Goal: Download file/media

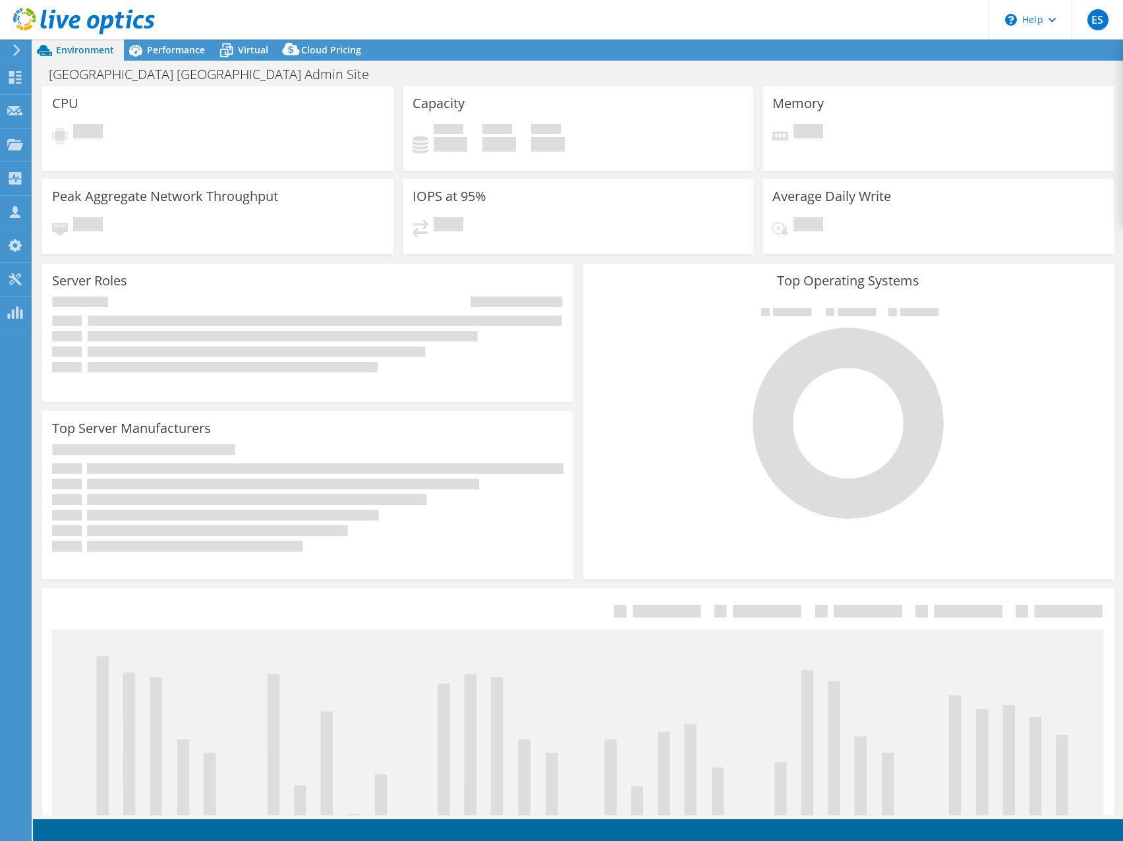
select select "USD"
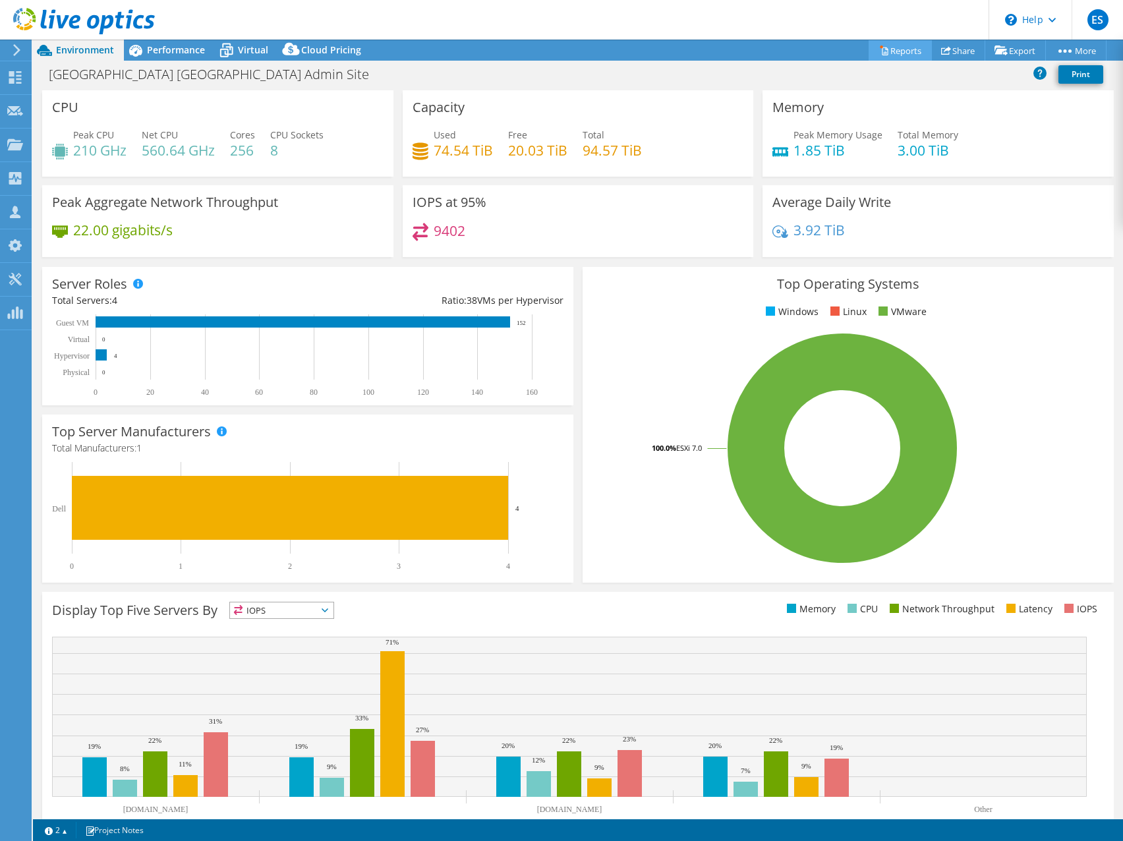
click at [881, 50] on link "Reports" at bounding box center [900, 50] width 63 height 20
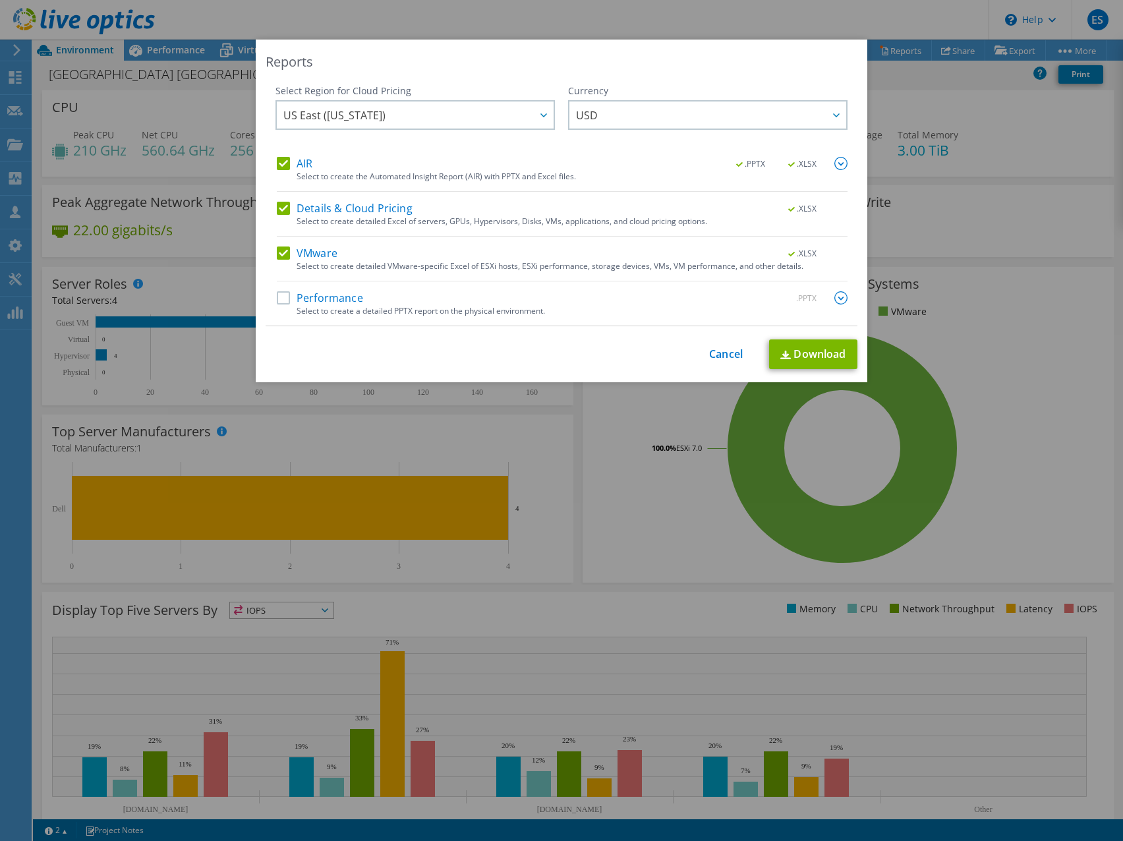
click at [279, 162] on label "AIR" at bounding box center [295, 163] width 36 height 13
click at [0, 0] on input "AIR" at bounding box center [0, 0] width 0 height 0
click at [278, 210] on label "Details & Cloud Pricing" at bounding box center [345, 208] width 136 height 13
click at [0, 0] on input "Details & Cloud Pricing" at bounding box center [0, 0] width 0 height 0
click at [791, 355] on link "Download" at bounding box center [813, 354] width 88 height 30
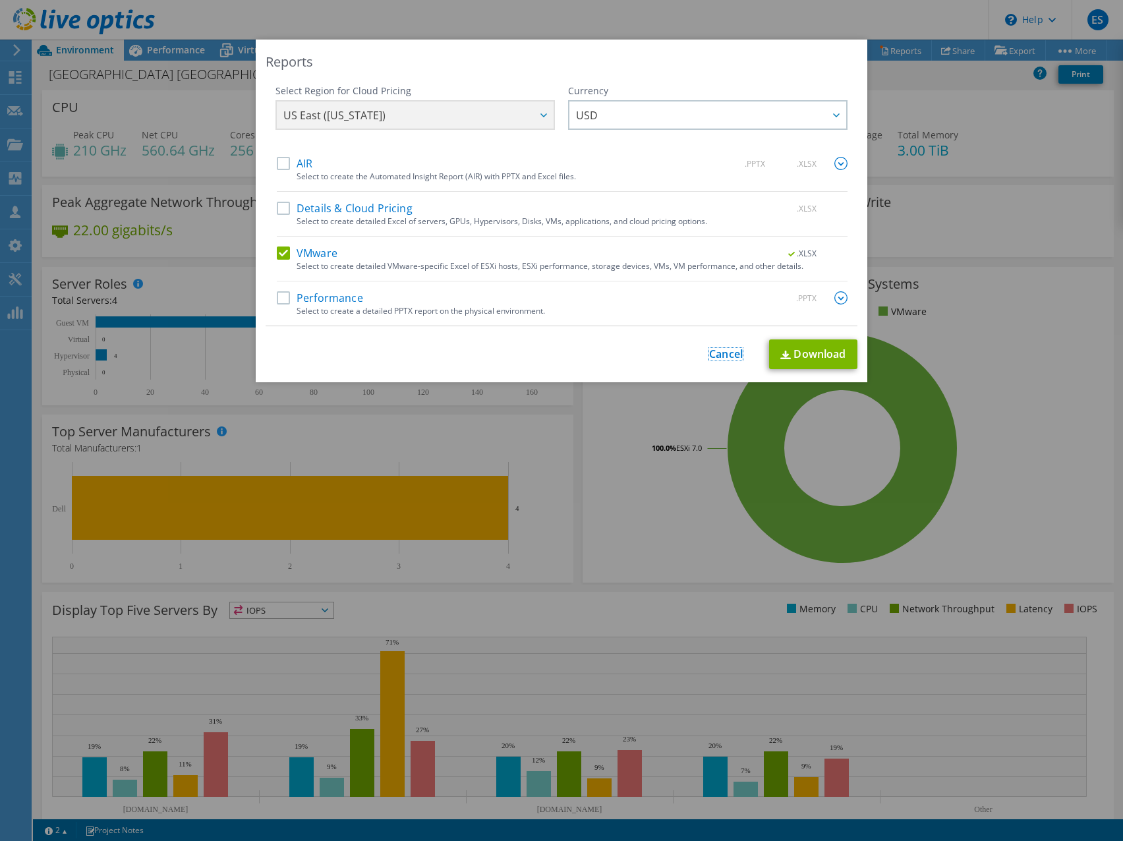
click at [726, 357] on link "Cancel" at bounding box center [726, 354] width 34 height 13
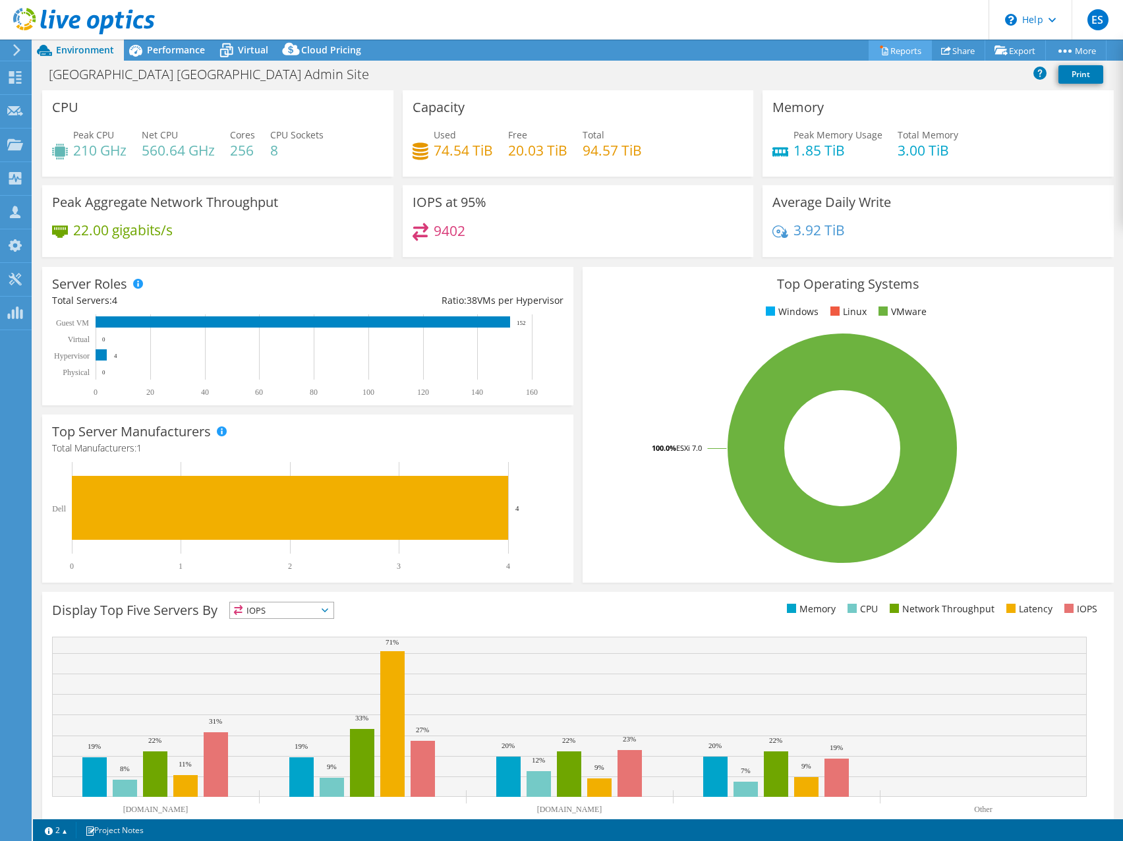
click at [903, 49] on link "Reports" at bounding box center [900, 50] width 63 height 20
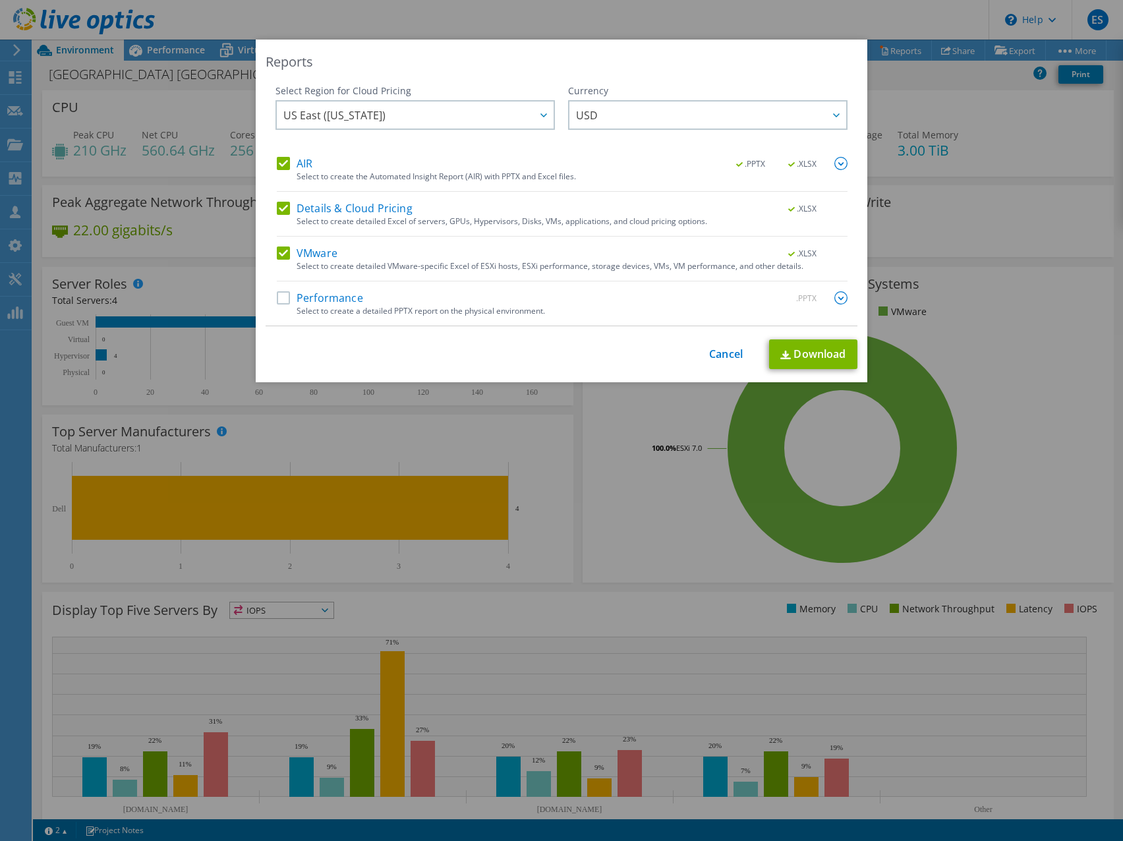
click at [277, 157] on label "AIR" at bounding box center [295, 163] width 36 height 13
click at [0, 0] on input "AIR" at bounding box center [0, 0] width 0 height 0
click at [277, 253] on label "VMware" at bounding box center [307, 253] width 61 height 13
click at [0, 0] on input "VMware" at bounding box center [0, 0] width 0 height 0
click at [804, 352] on link "Download" at bounding box center [813, 354] width 88 height 30
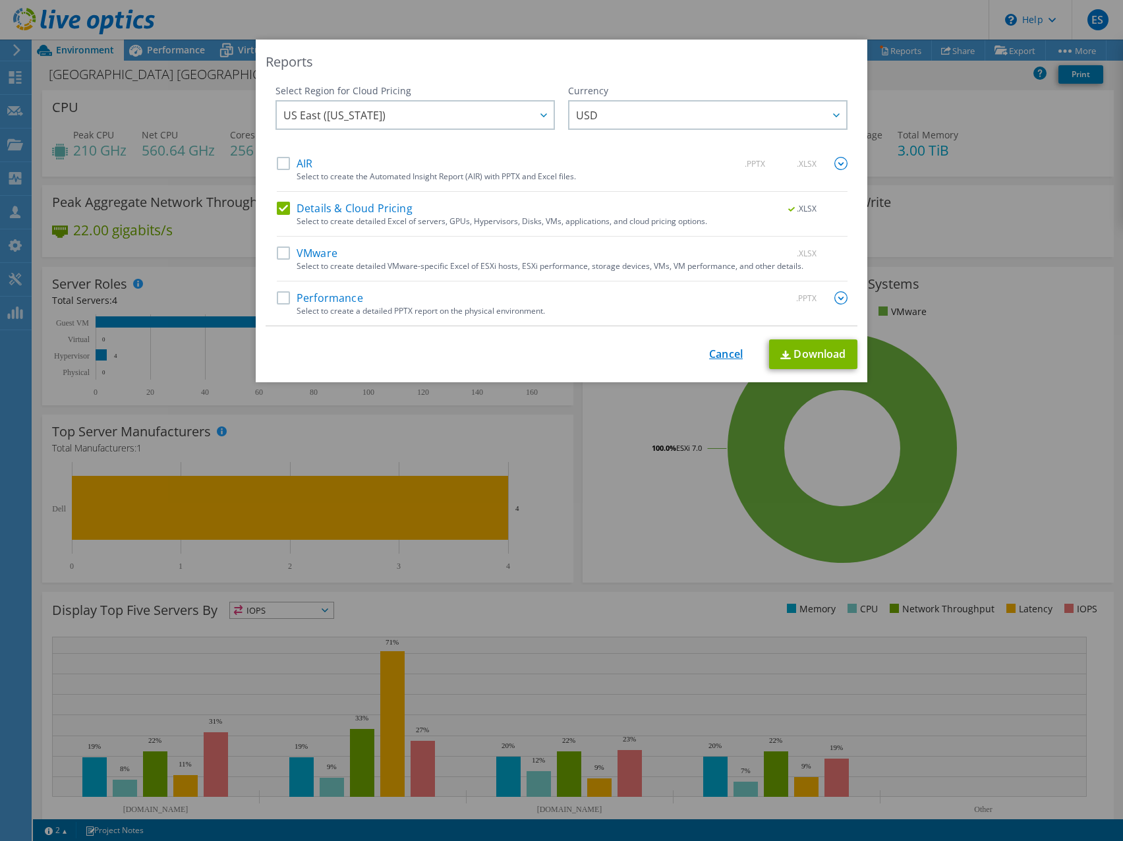
click at [711, 355] on link "Cancel" at bounding box center [726, 354] width 34 height 13
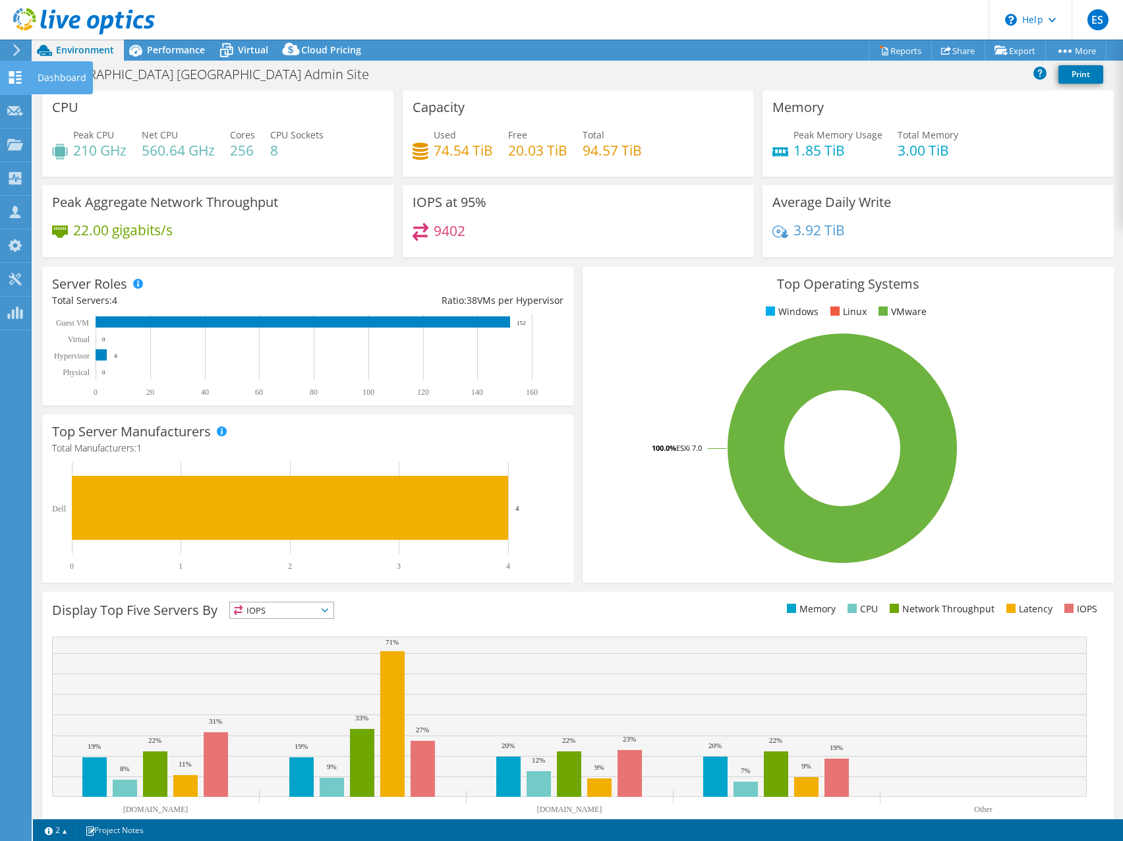
click at [16, 80] on icon at bounding box center [15, 77] width 16 height 13
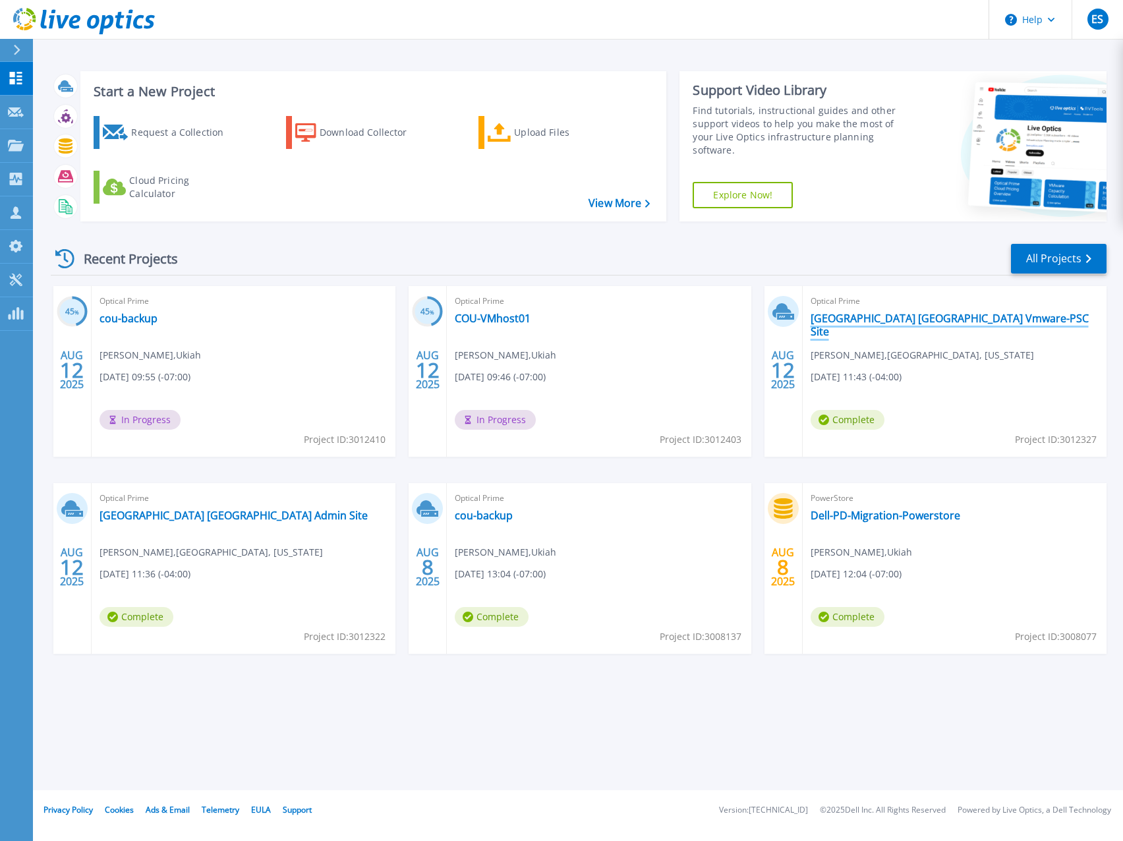
click at [917, 318] on link "Forsyth County GA Vmware-PSC Site" at bounding box center [955, 325] width 288 height 26
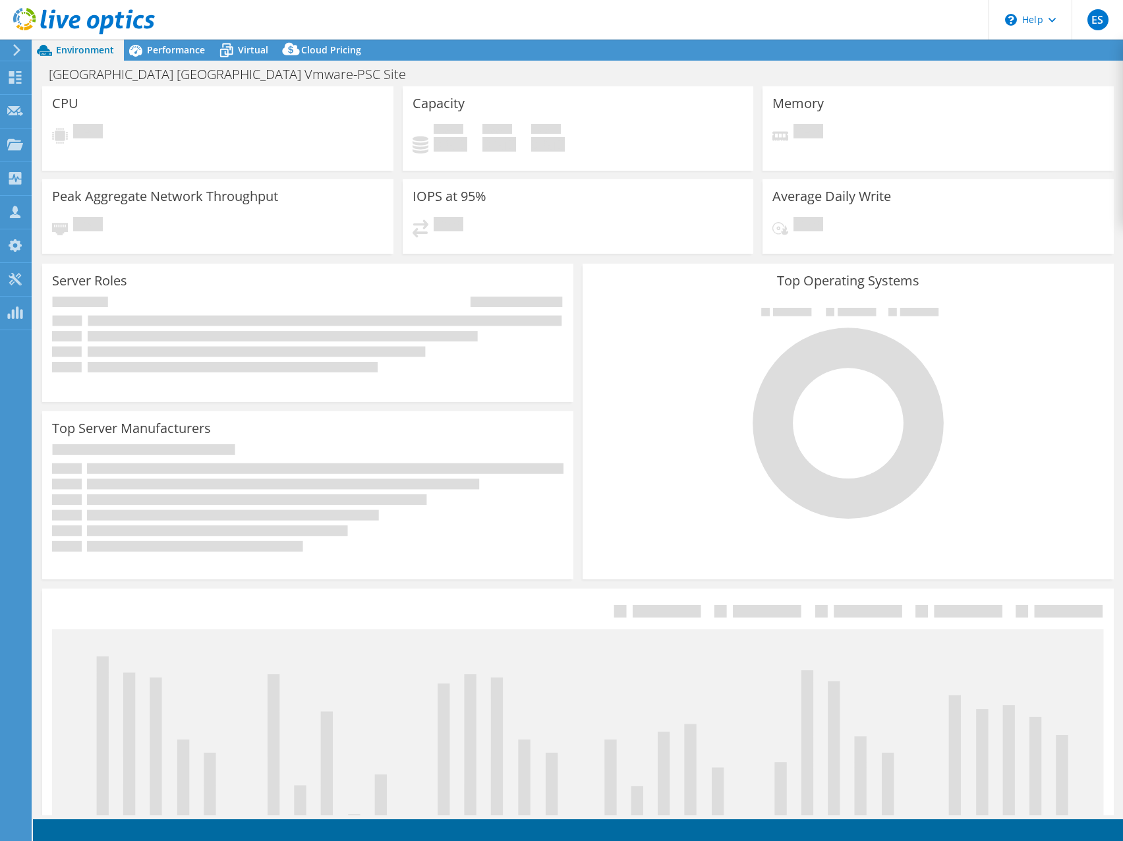
select select "USD"
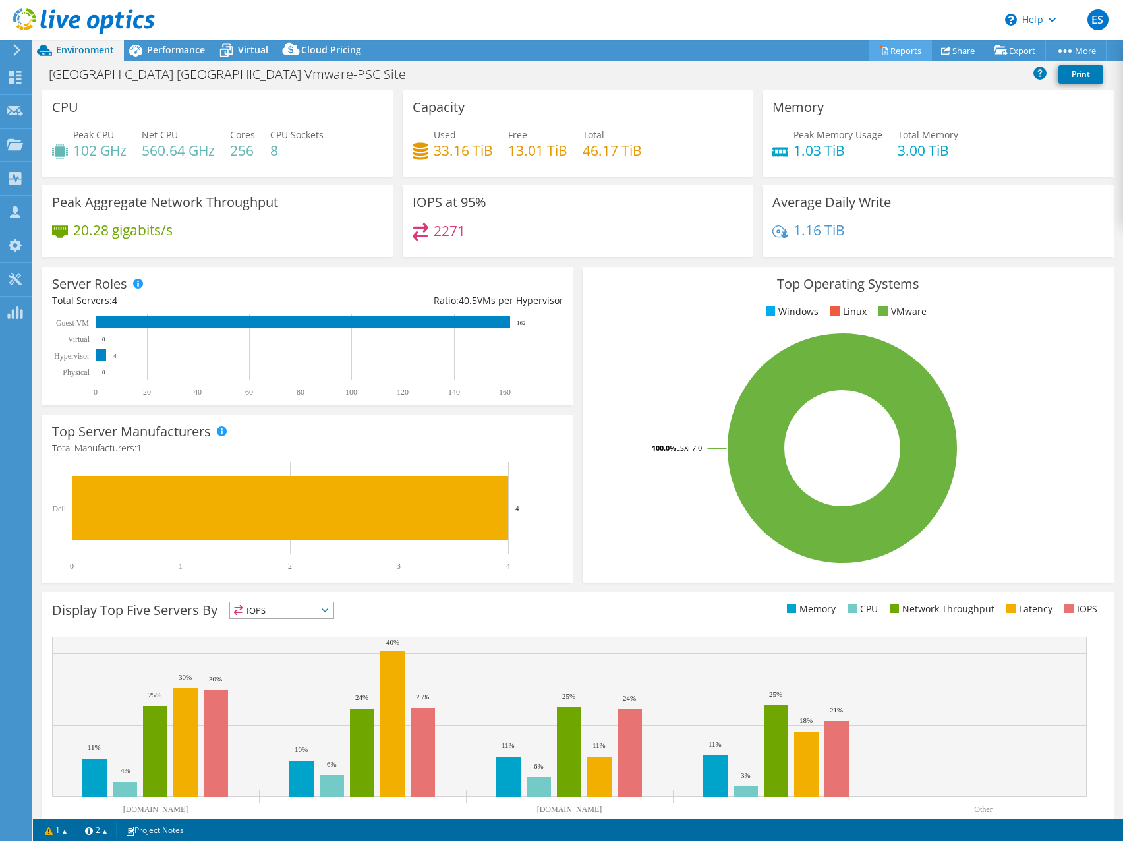
click at [893, 52] on link "Reports" at bounding box center [900, 50] width 63 height 20
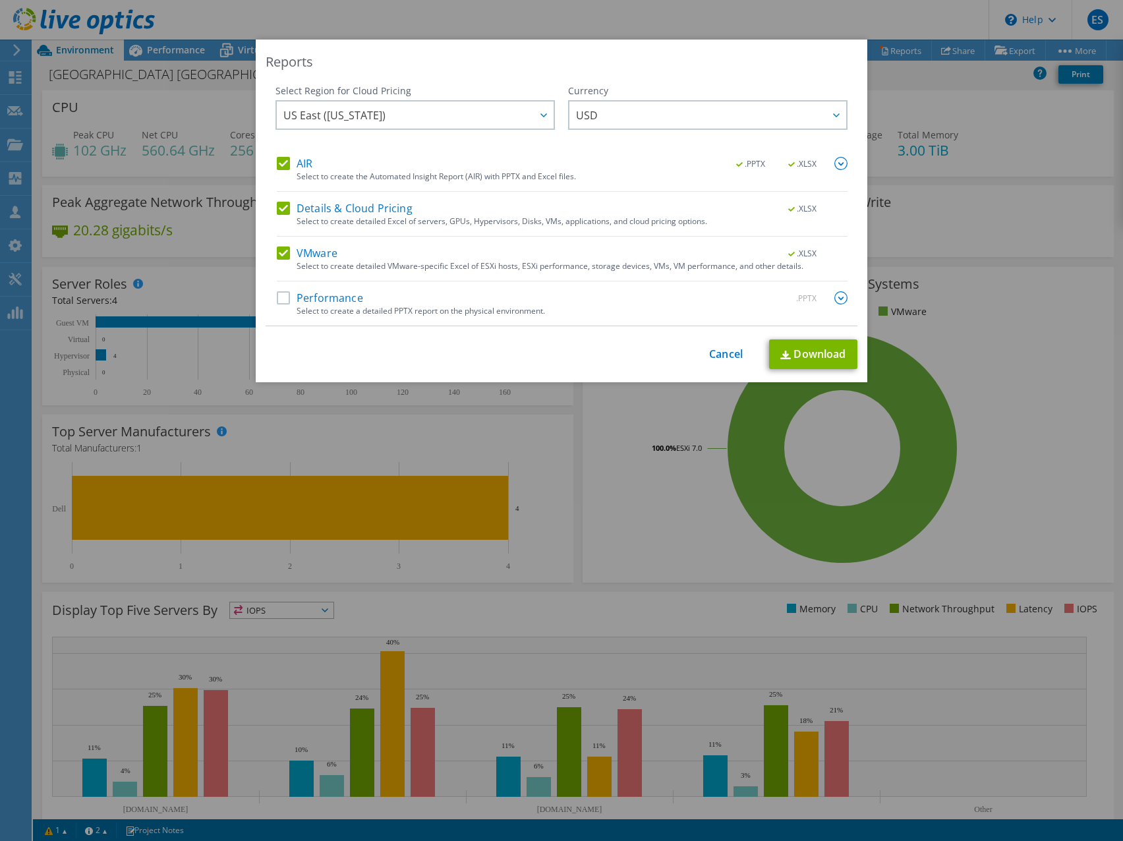
click at [277, 167] on label "AIR" at bounding box center [295, 163] width 36 height 13
click at [0, 0] on input "AIR" at bounding box center [0, 0] width 0 height 0
click at [277, 253] on label "VMware" at bounding box center [307, 253] width 61 height 13
click at [0, 0] on input "VMware" at bounding box center [0, 0] width 0 height 0
click at [794, 355] on link "Download" at bounding box center [813, 354] width 88 height 30
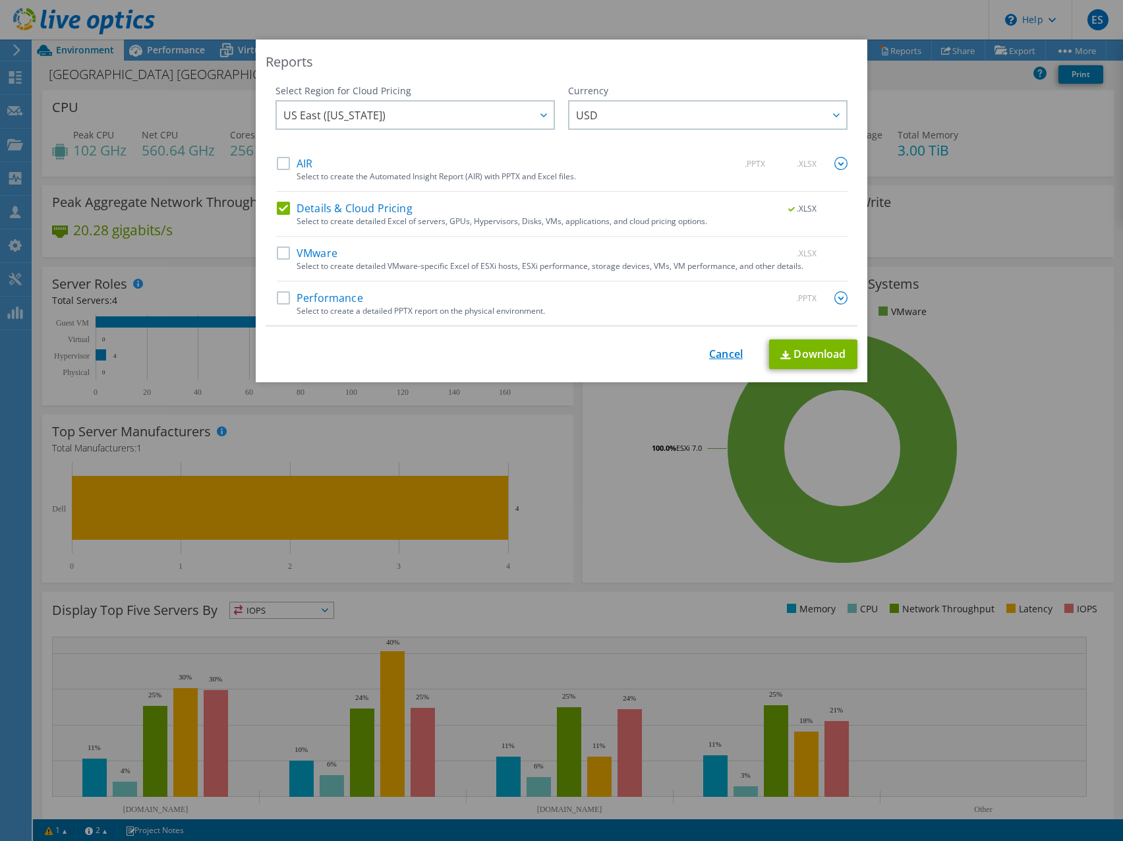
click at [709, 357] on link "Cancel" at bounding box center [726, 354] width 34 height 13
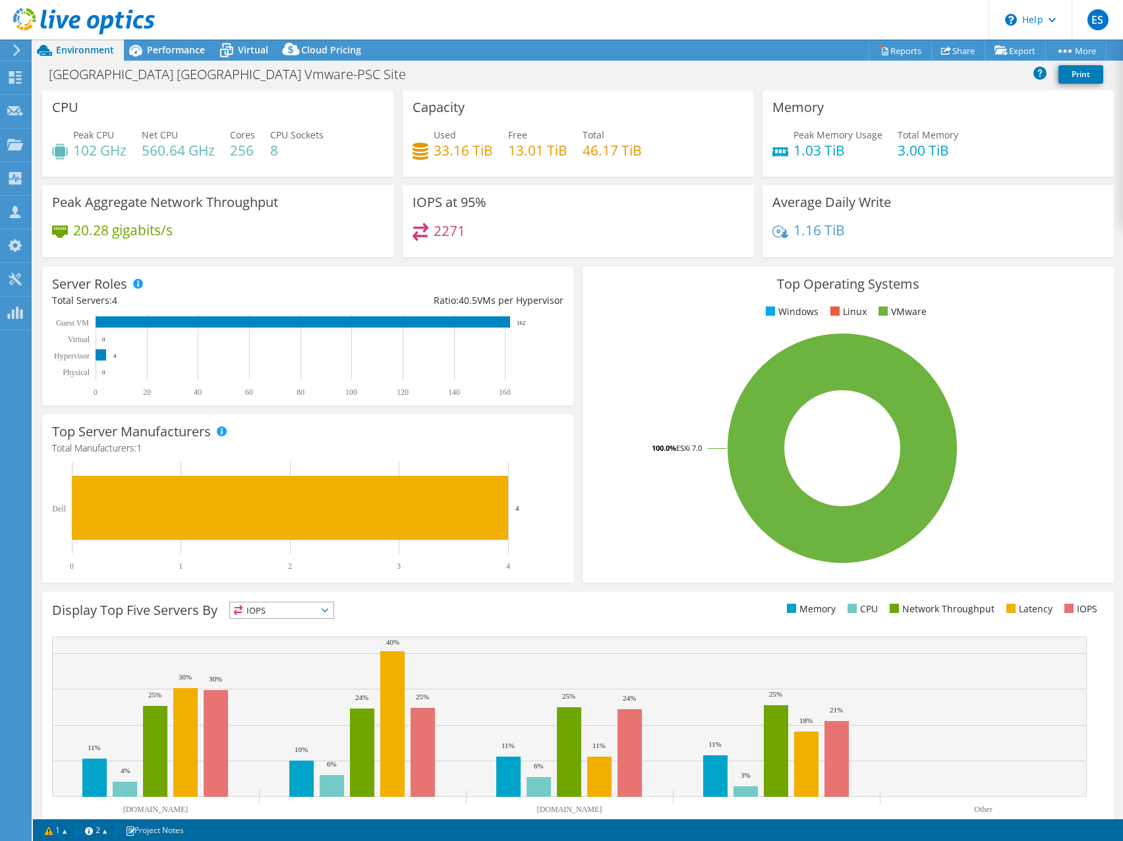
click at [705, 11] on header "ES Partner Team Member Eric Shouse eshouse@redesign-group.com redesign My Profi…" at bounding box center [561, 20] width 1123 height 40
